Goal: Communication & Community: Answer question/provide support

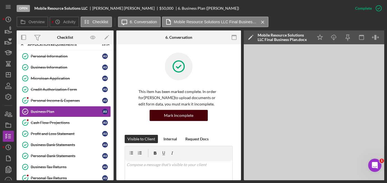
scroll to position [76, 0]
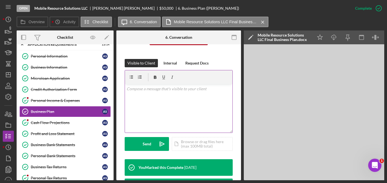
click at [158, 107] on div "v Color teal Color pink Remove color Add row above Add row below Add column bef…" at bounding box center [179, 108] width 108 height 49
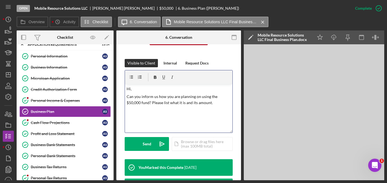
click at [149, 100] on p "Can you inform us how you are planning on using the $50,000 fund? Please list w…" at bounding box center [179, 100] width 104 height 12
copy p "Can you inform us how you are planning on using the $50,000 fund? Please list w…"
click at [152, 100] on p "Can you inform us how you are planning on using the $50,000 fund? Please list w…" at bounding box center [179, 100] width 104 height 12
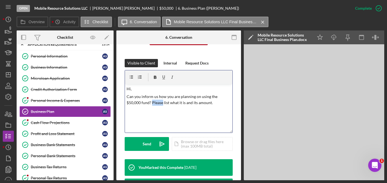
click at [152, 100] on p "Can you inform us how you are planning on using the $50,000 fund? Please list w…" at bounding box center [179, 100] width 104 height 12
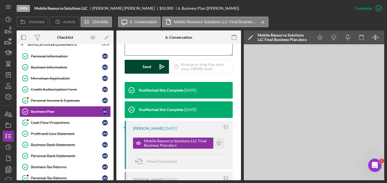
scroll to position [154, 0]
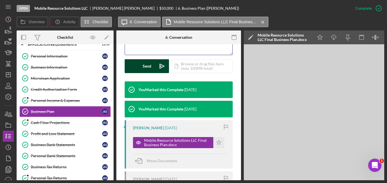
click at [152, 68] on button "Send Icon/icon-invite-send" at bounding box center [147, 66] width 44 height 14
